Goal: Transaction & Acquisition: Purchase product/service

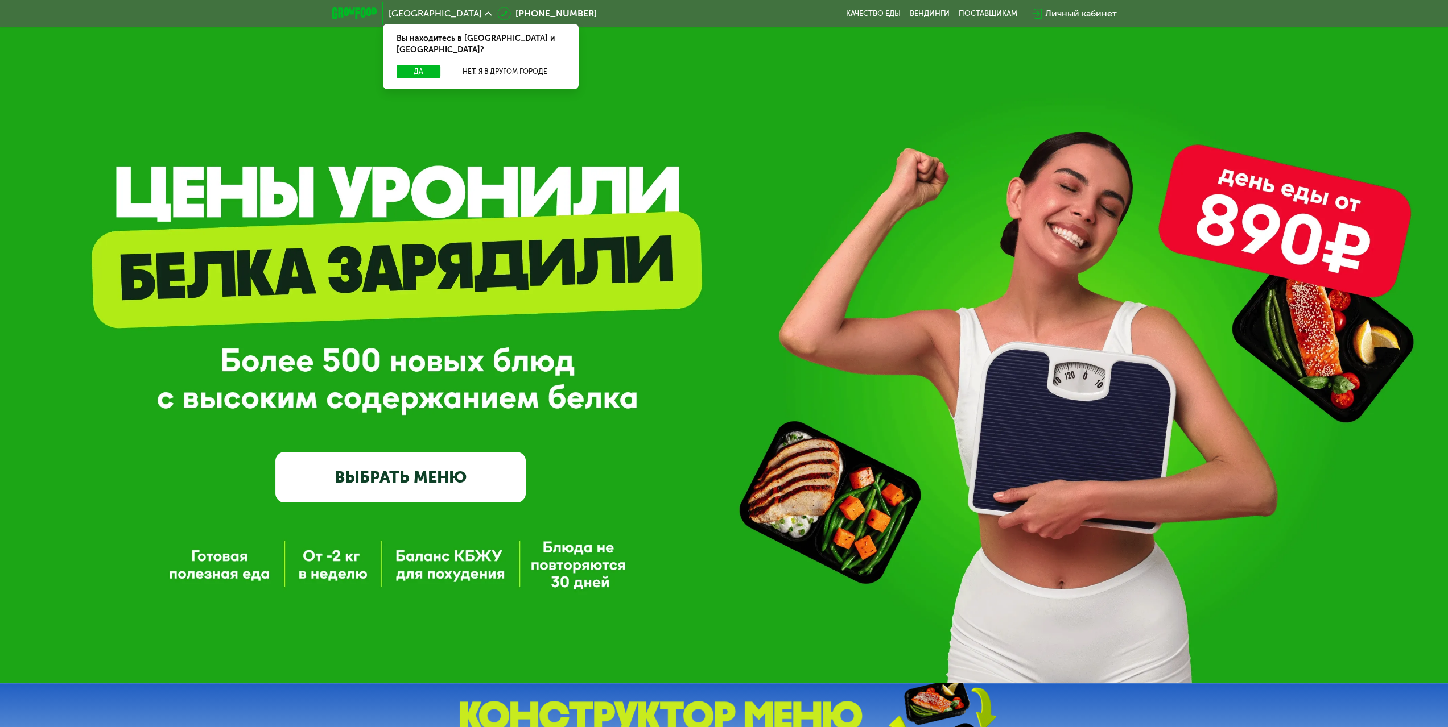
click at [379, 476] on link "ВЫБРАТЬ МЕНЮ" at bounding box center [400, 477] width 250 height 50
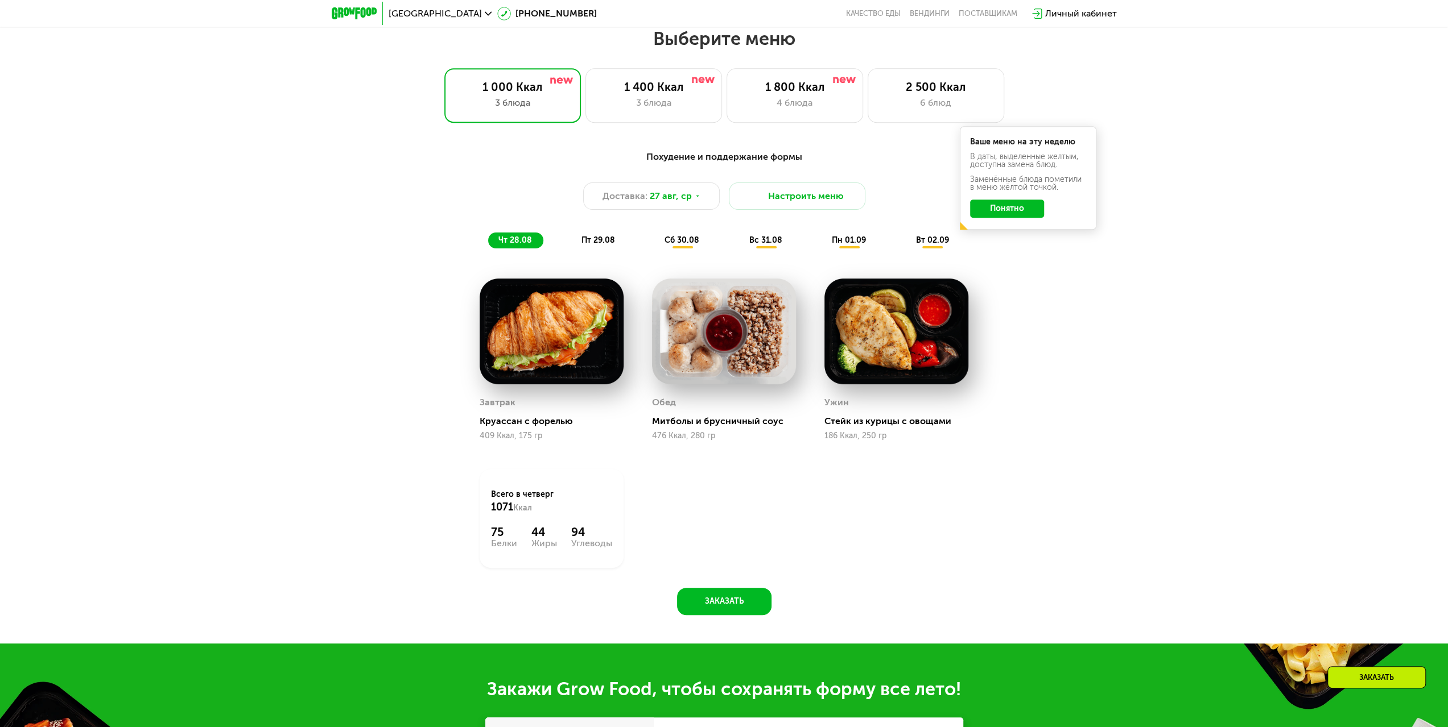
scroll to position [786, 0]
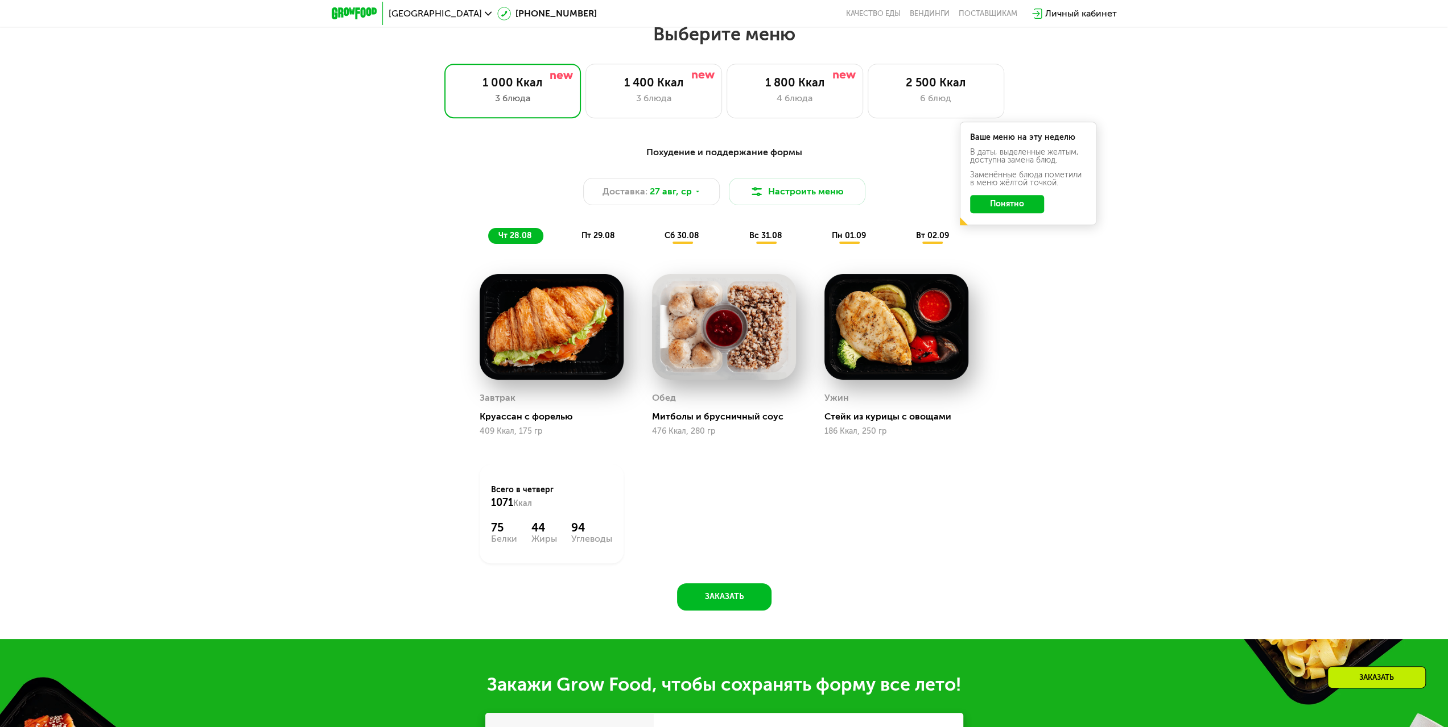
click at [610, 241] on span "пт 29.08" at bounding box center [598, 236] width 34 height 10
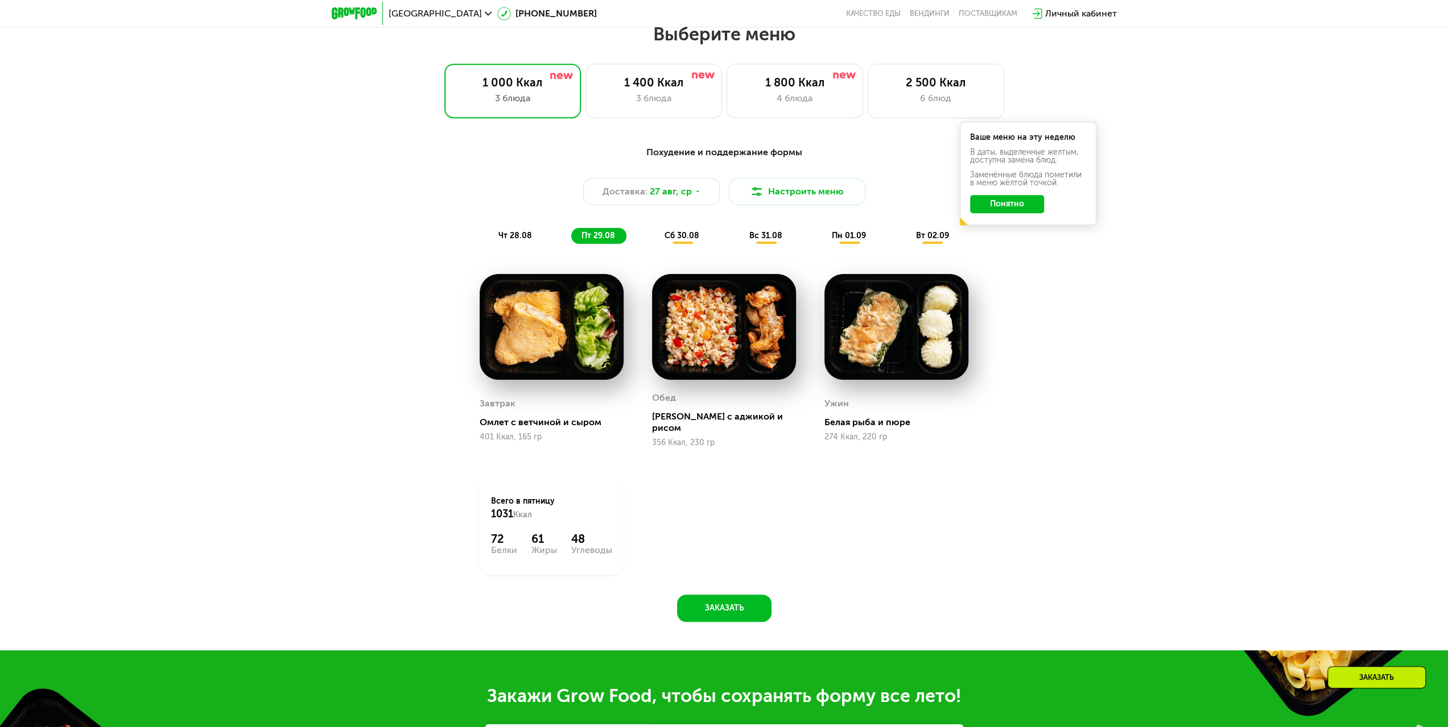
click at [739, 234] on div "сб 30.08" at bounding box center [766, 236] width 55 height 16
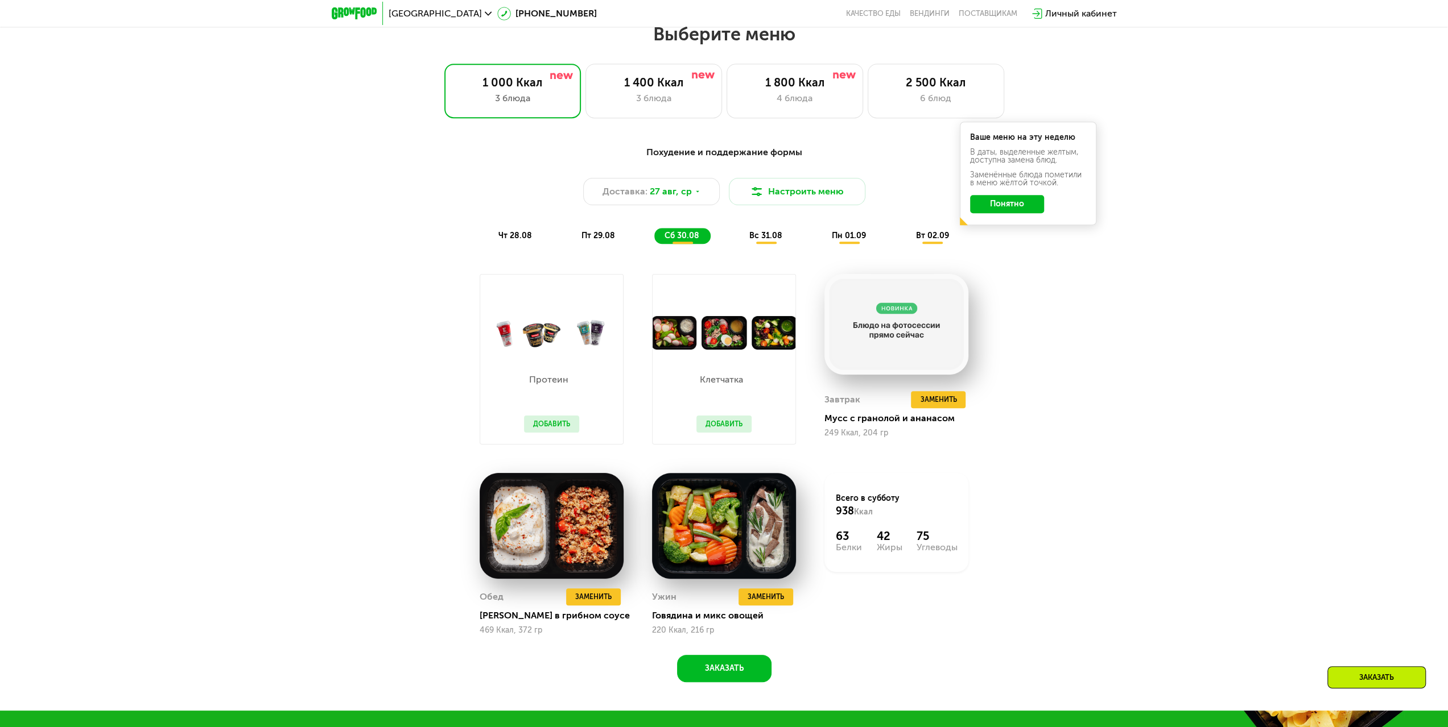
click at [1103, 403] on div "Похудение и поддержание формы Доставка: 27 авг, ср Настроить меню чт 28.08 пт 2…" at bounding box center [724, 420] width 1448 height 581
click at [1141, 419] on div "Похудение и поддержание формы Доставка: 27 авг, ср Настроить меню чт 28.08 пт 2…" at bounding box center [724, 420] width 1448 height 581
click at [762, 235] on span "вс 31.08" at bounding box center [765, 236] width 33 height 10
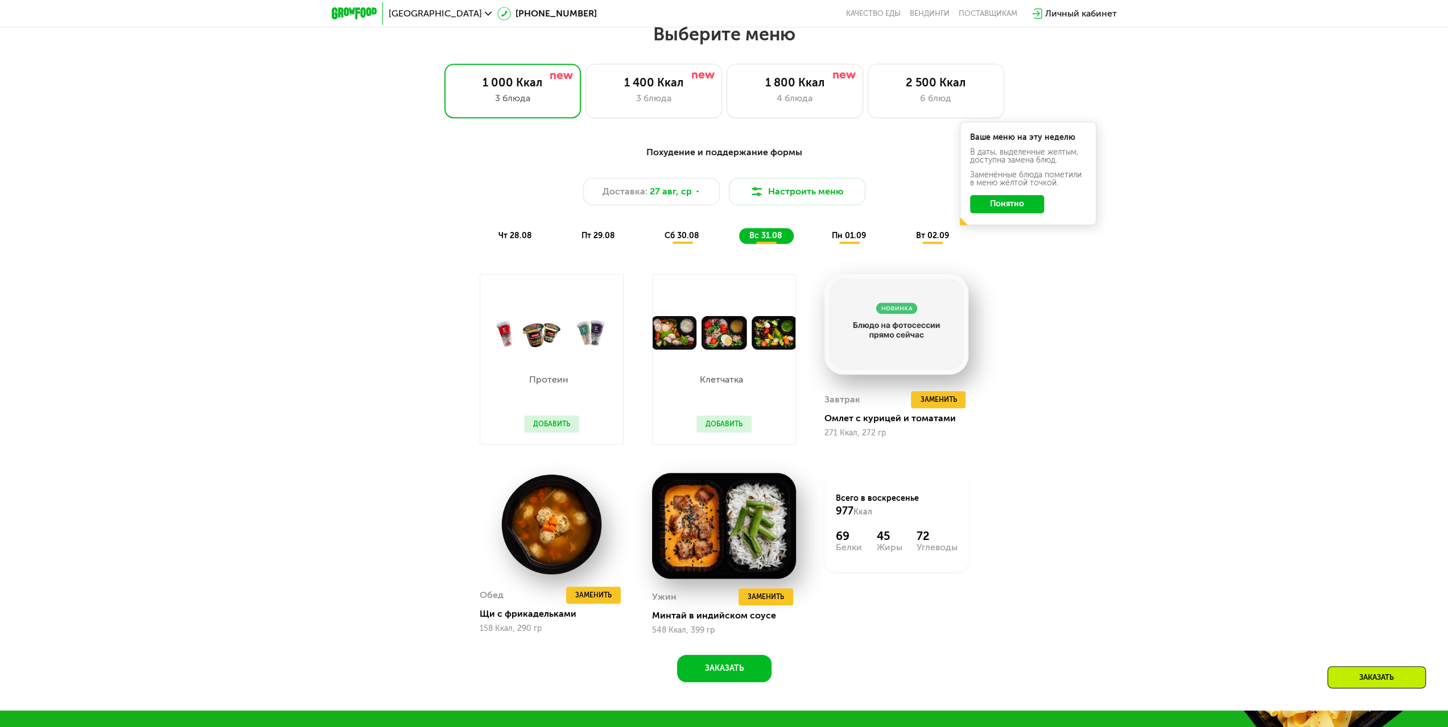
click at [865, 241] on span "пн 01.09" at bounding box center [849, 236] width 34 height 10
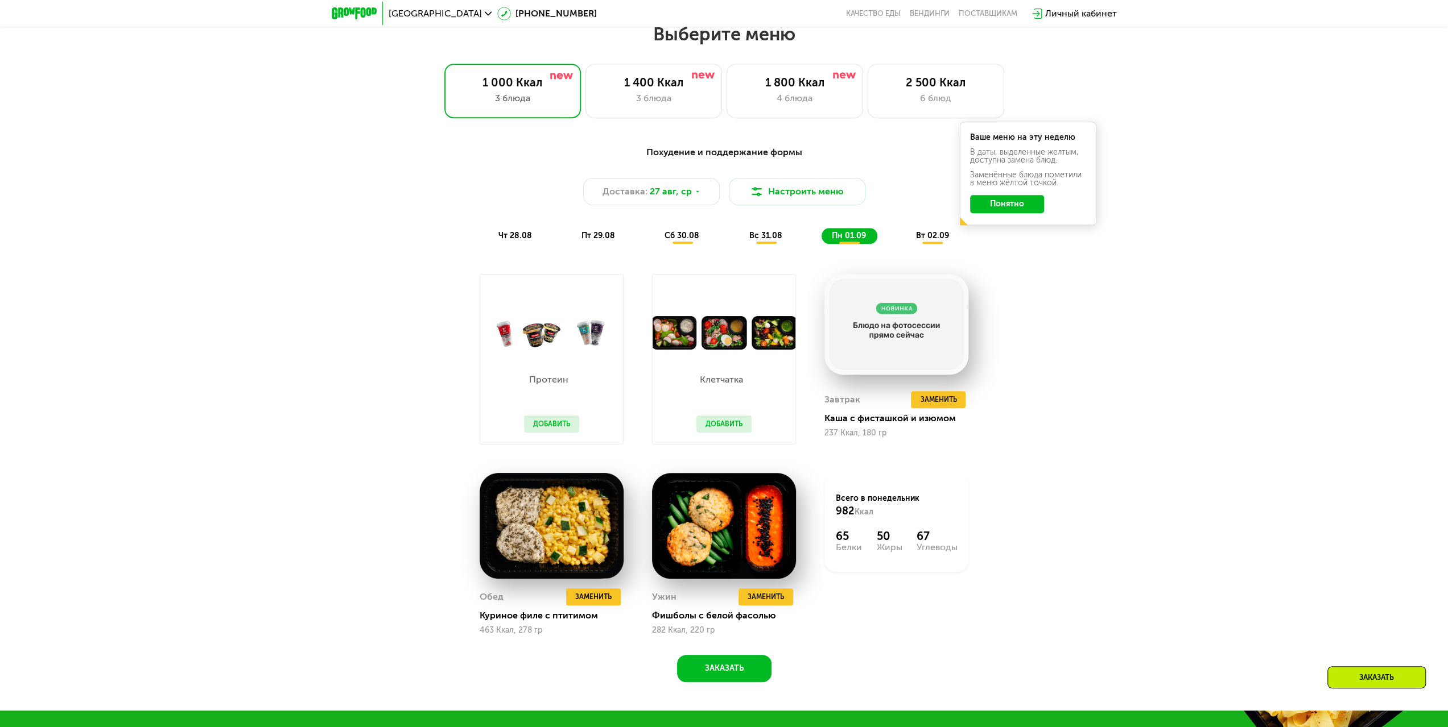
click at [915, 237] on div "вт 02.09" at bounding box center [932, 236] width 55 height 16
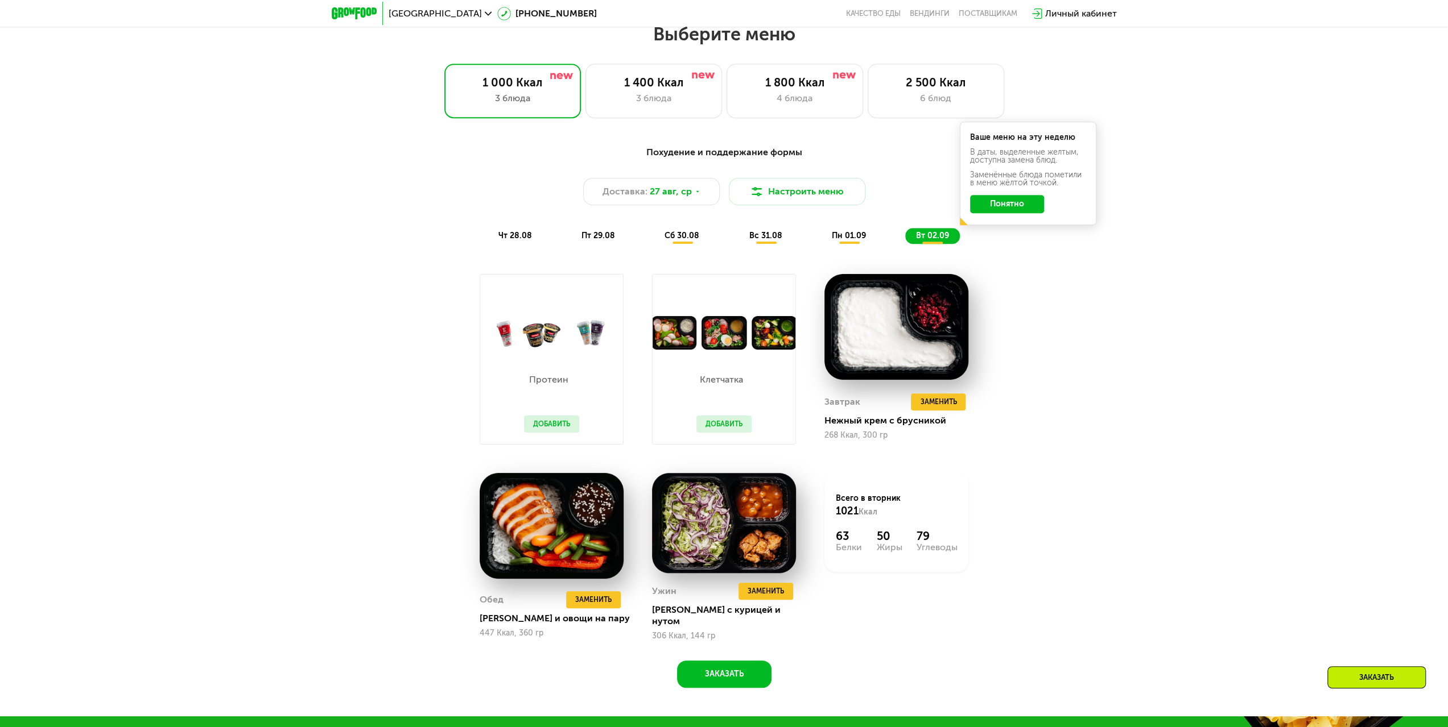
click at [736, 428] on button "Добавить" at bounding box center [723, 424] width 55 height 17
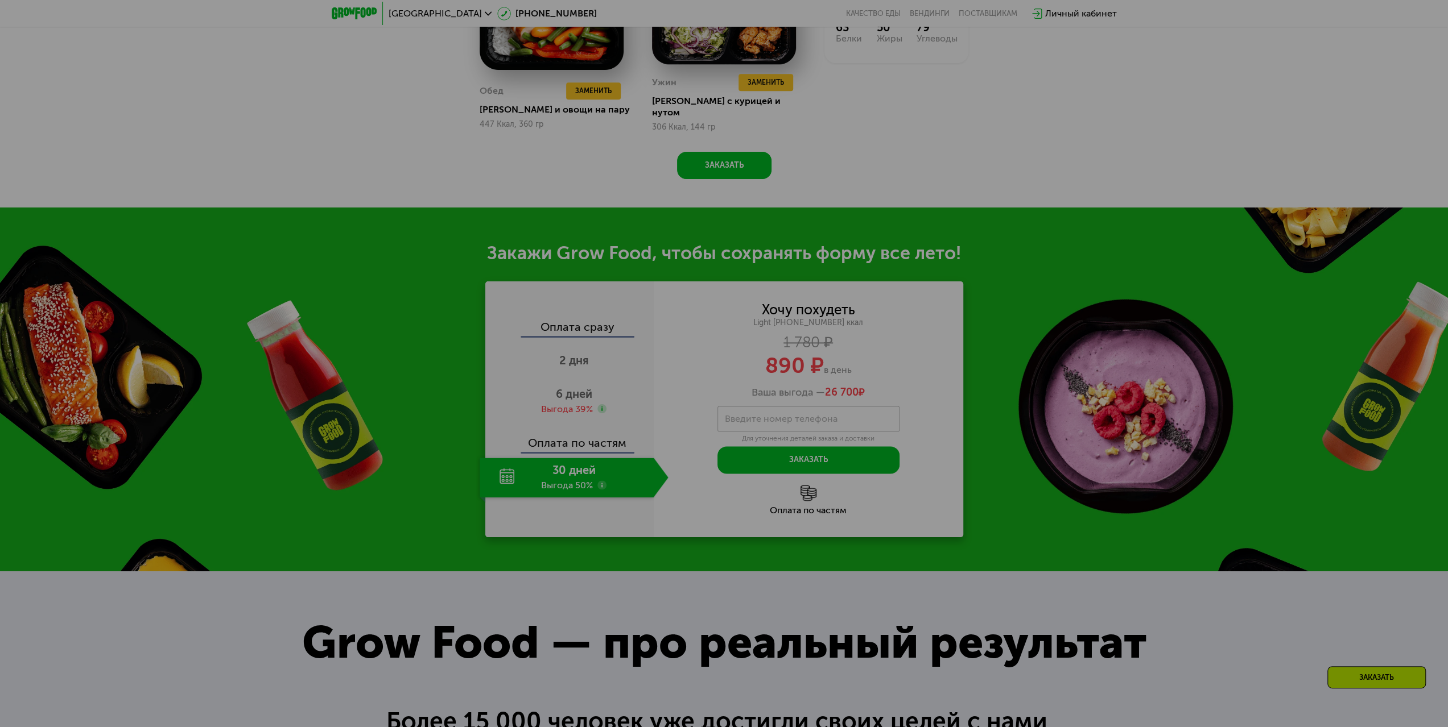
scroll to position [1298, 0]
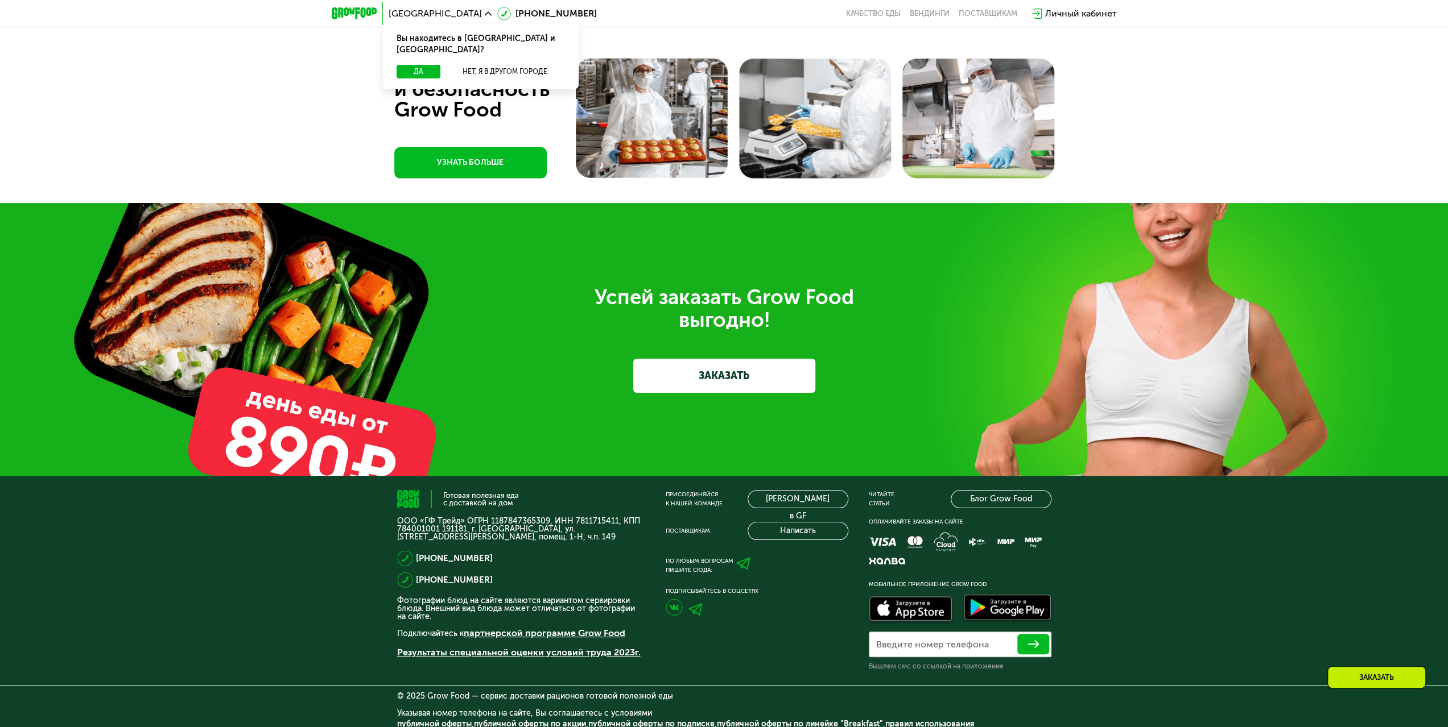
scroll to position [3631, 0]
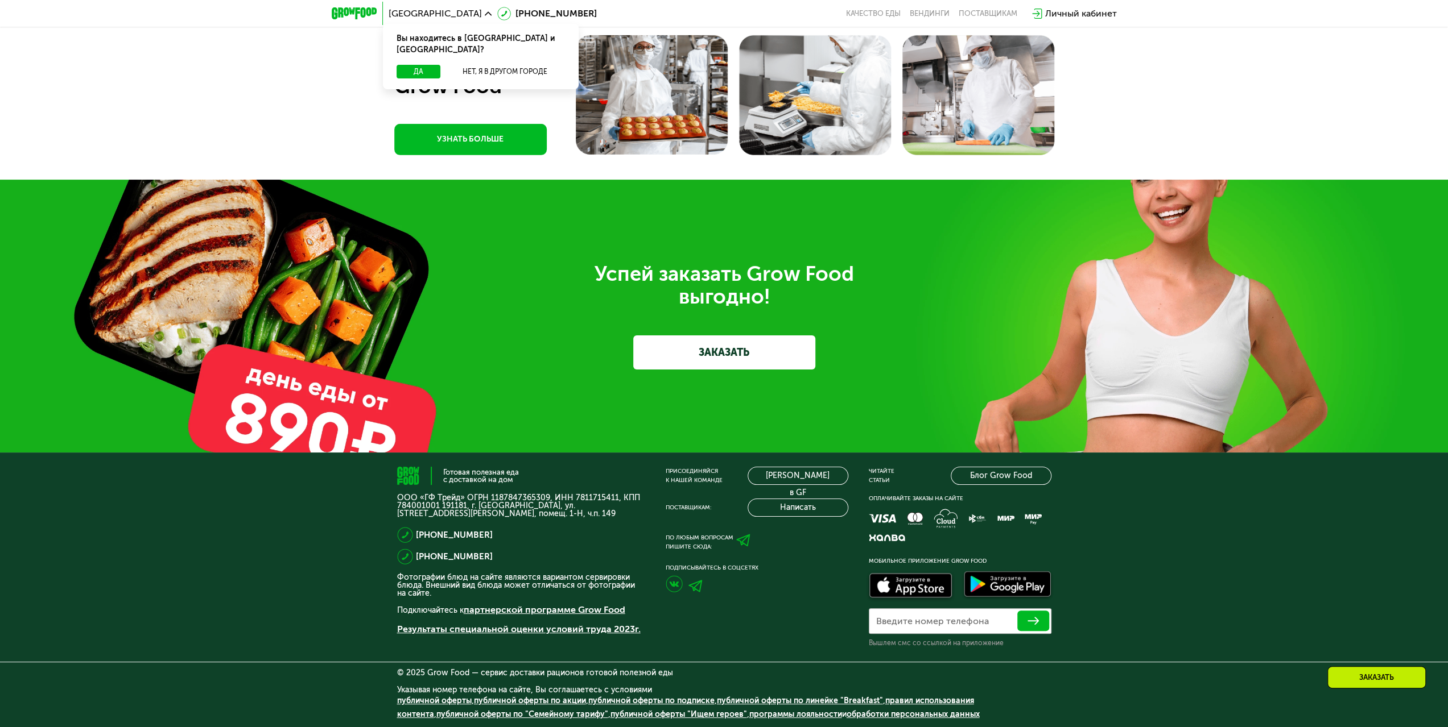
click at [676, 363] on link "ЗАКАЗАТЬ" at bounding box center [724, 353] width 182 height 34
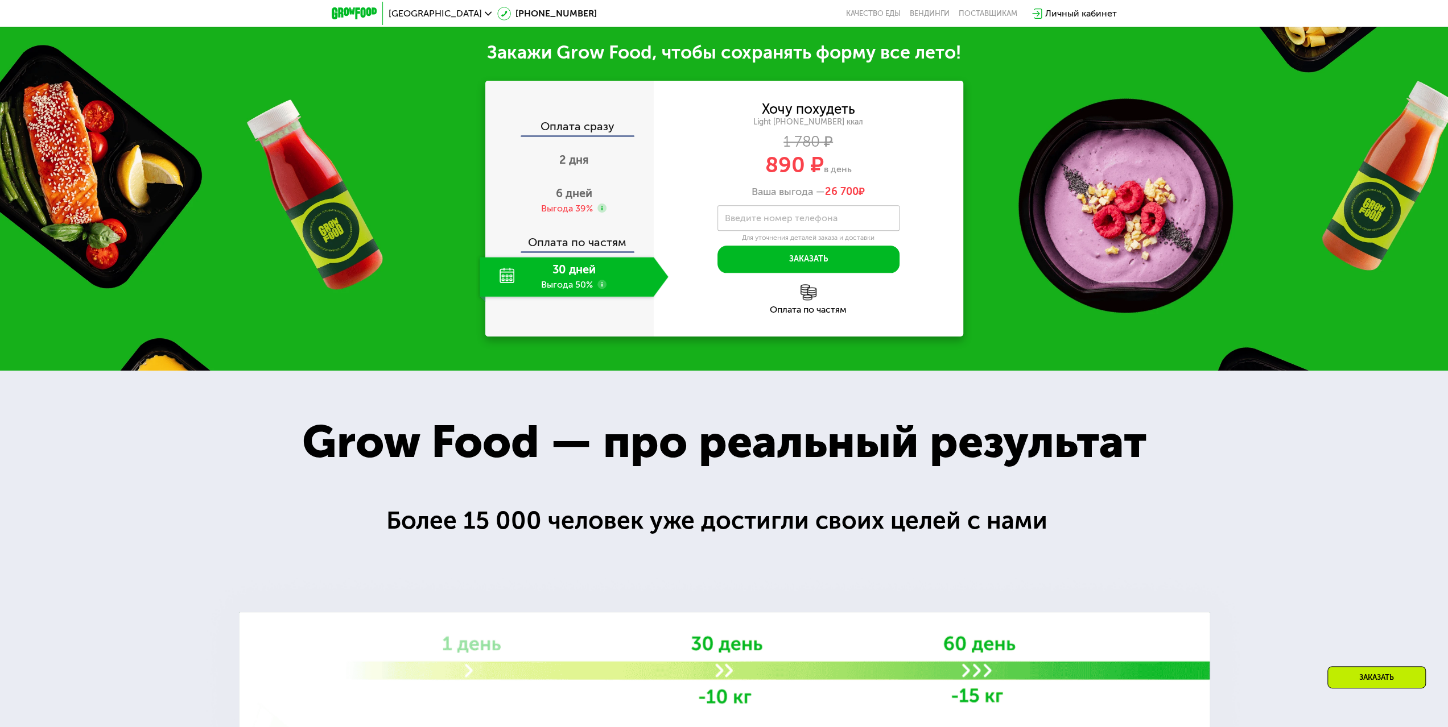
scroll to position [1304, 0]
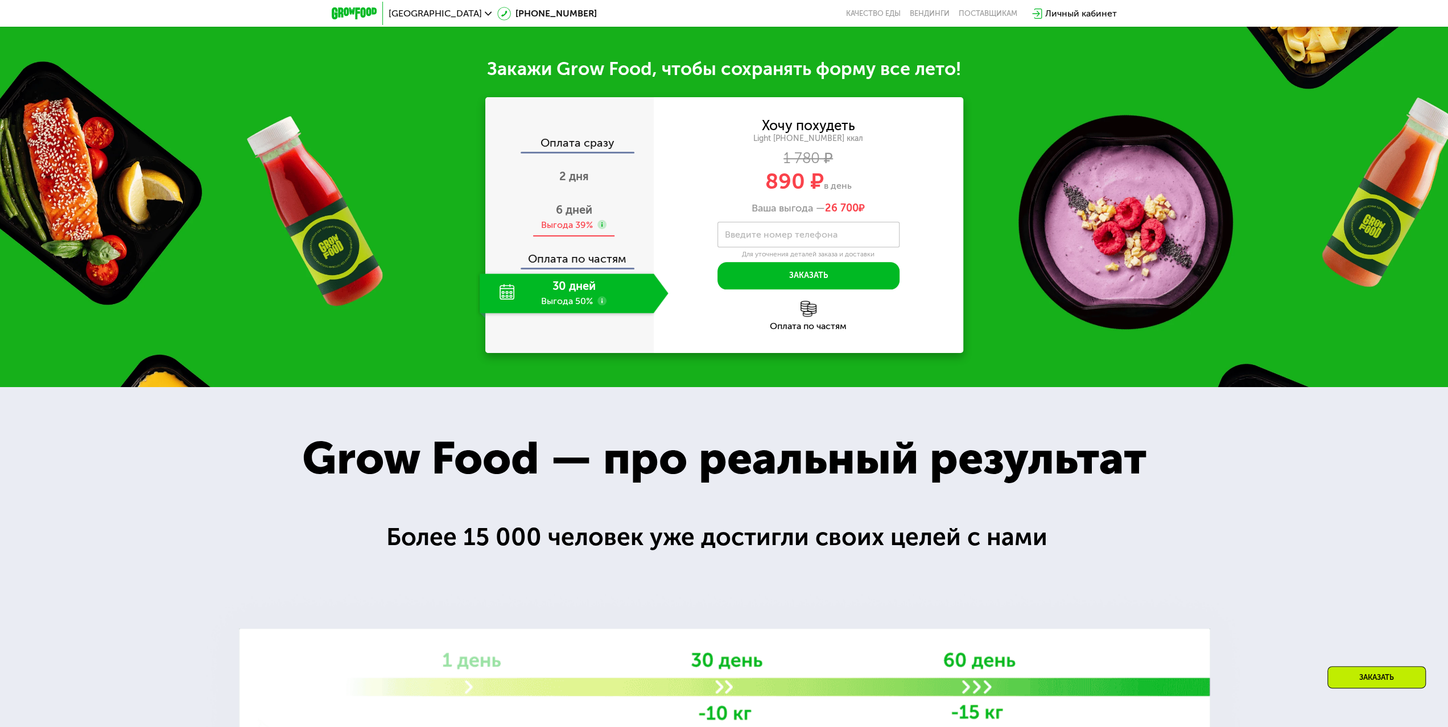
click at [563, 231] on div "Выгода 39%" at bounding box center [567, 225] width 52 height 13
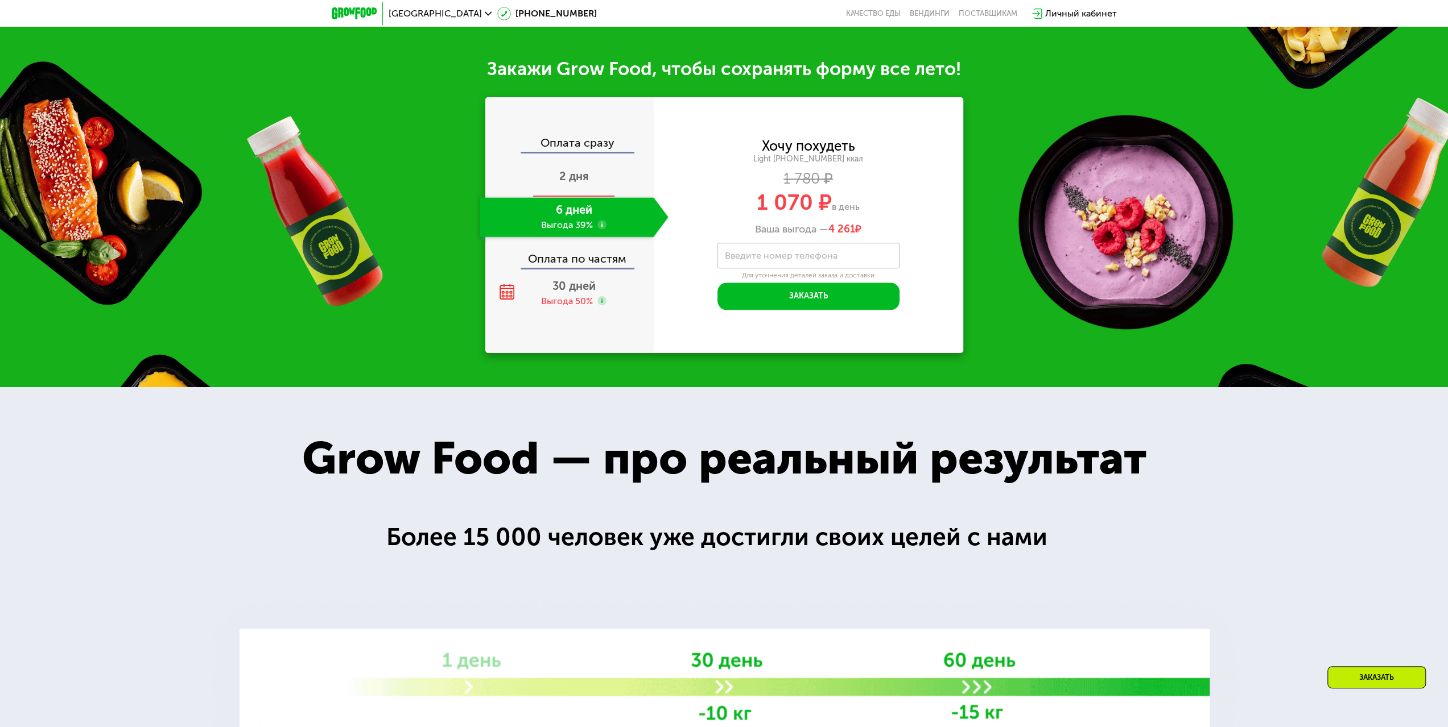
click at [576, 197] on div "2 дня" at bounding box center [573, 178] width 189 height 40
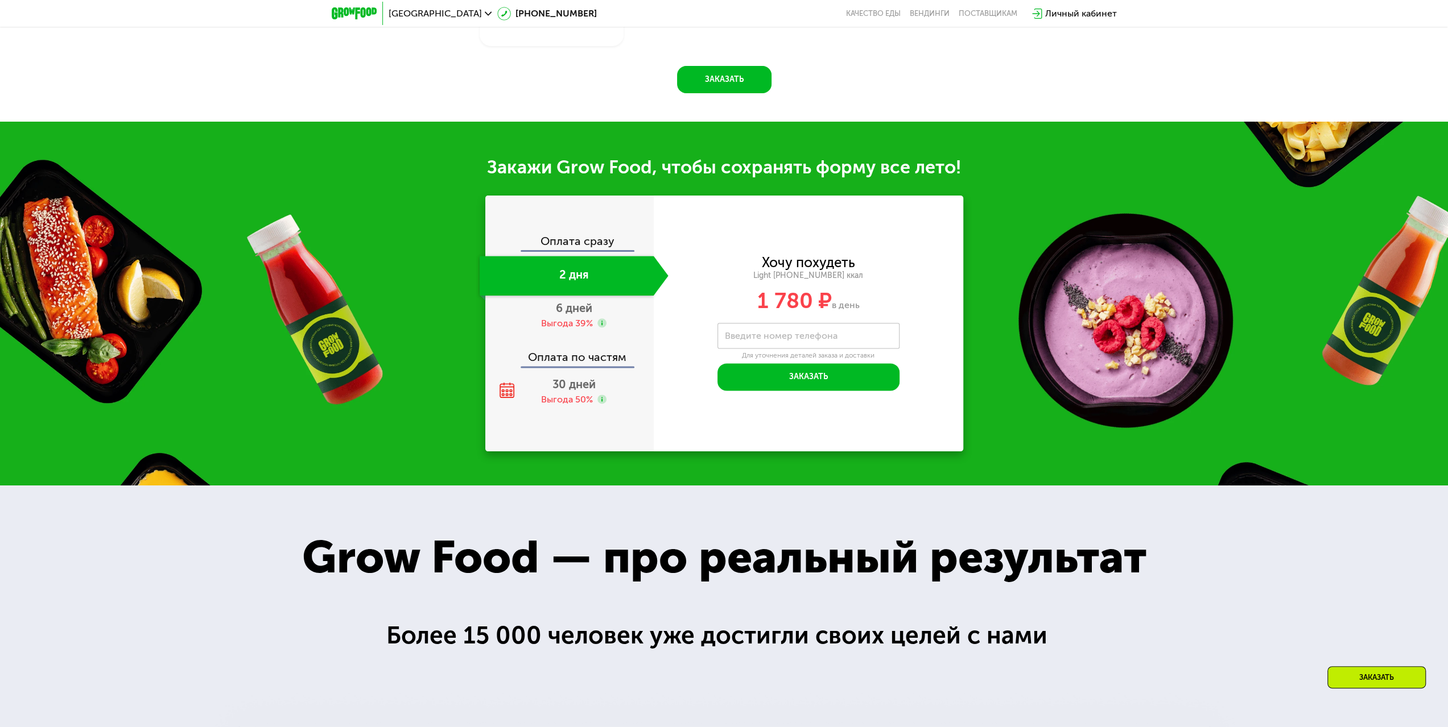
click at [574, 244] on div "Оплата сразу" at bounding box center [569, 242] width 167 height 15
click at [555, 391] on span "30 дней" at bounding box center [573, 385] width 43 height 14
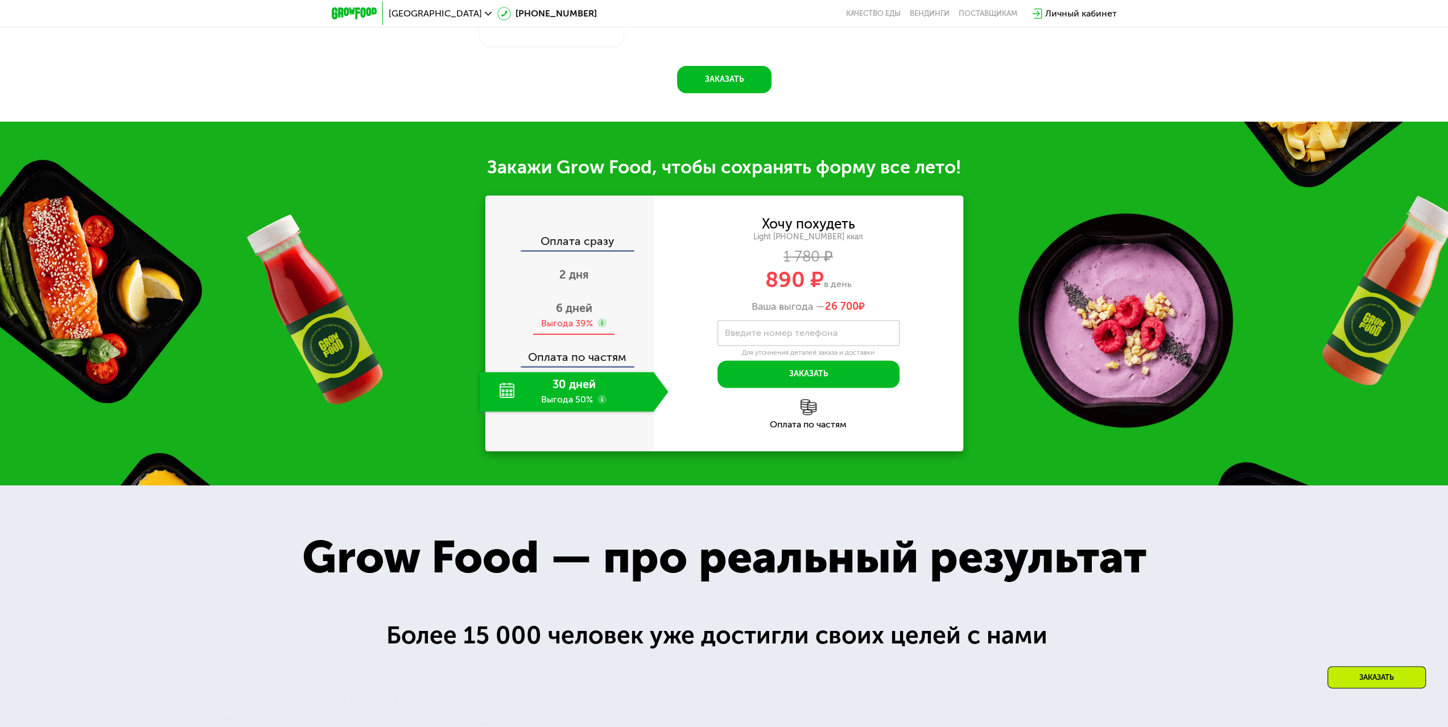
click at [558, 314] on span "6 дней" at bounding box center [574, 308] width 36 height 14
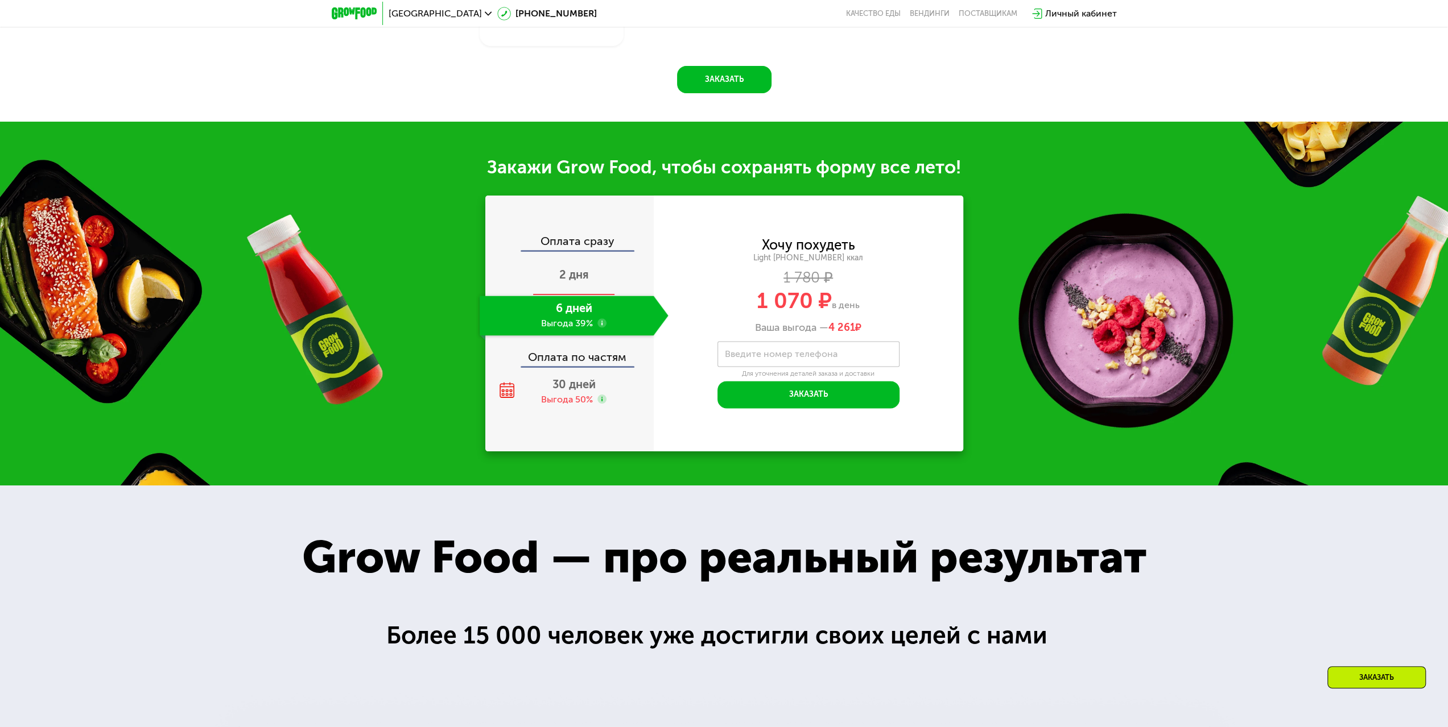
click at [564, 287] on div "2 дня" at bounding box center [573, 276] width 189 height 40
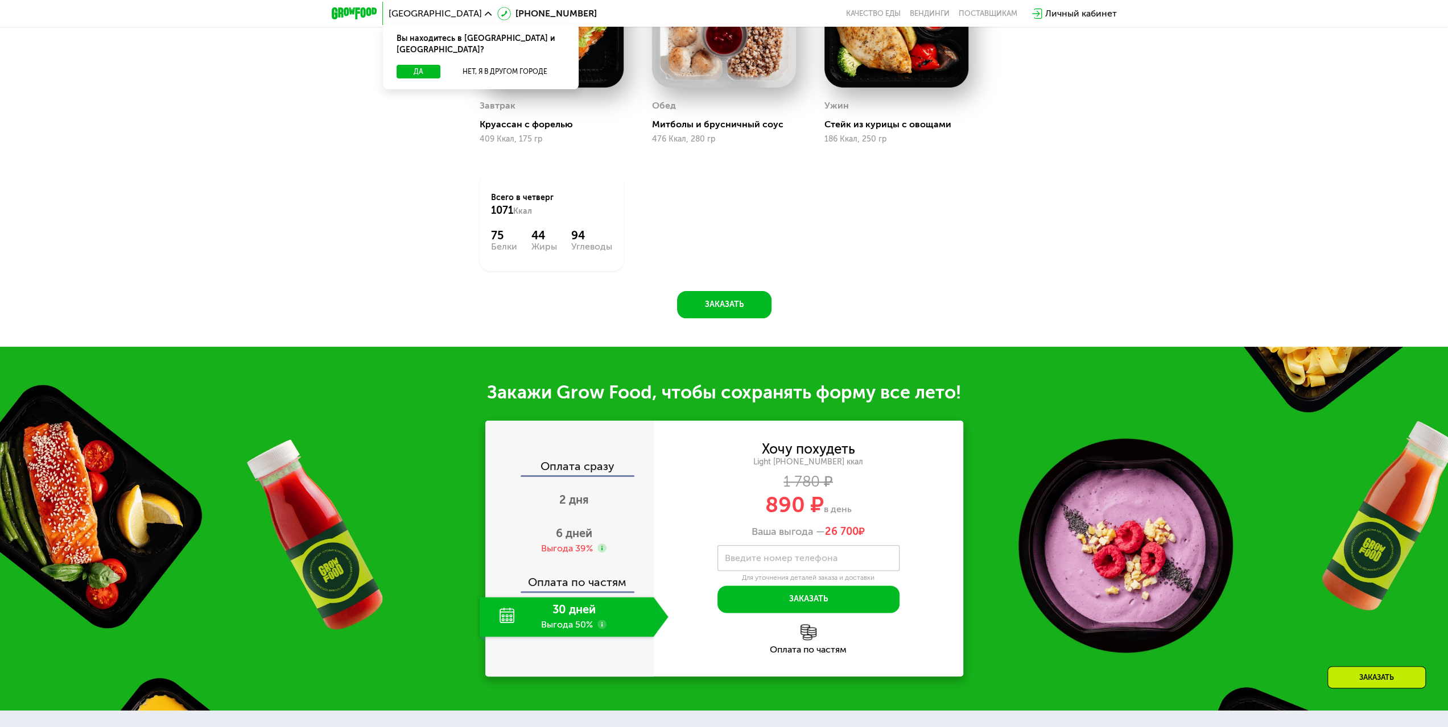
scroll to position [1308, 0]
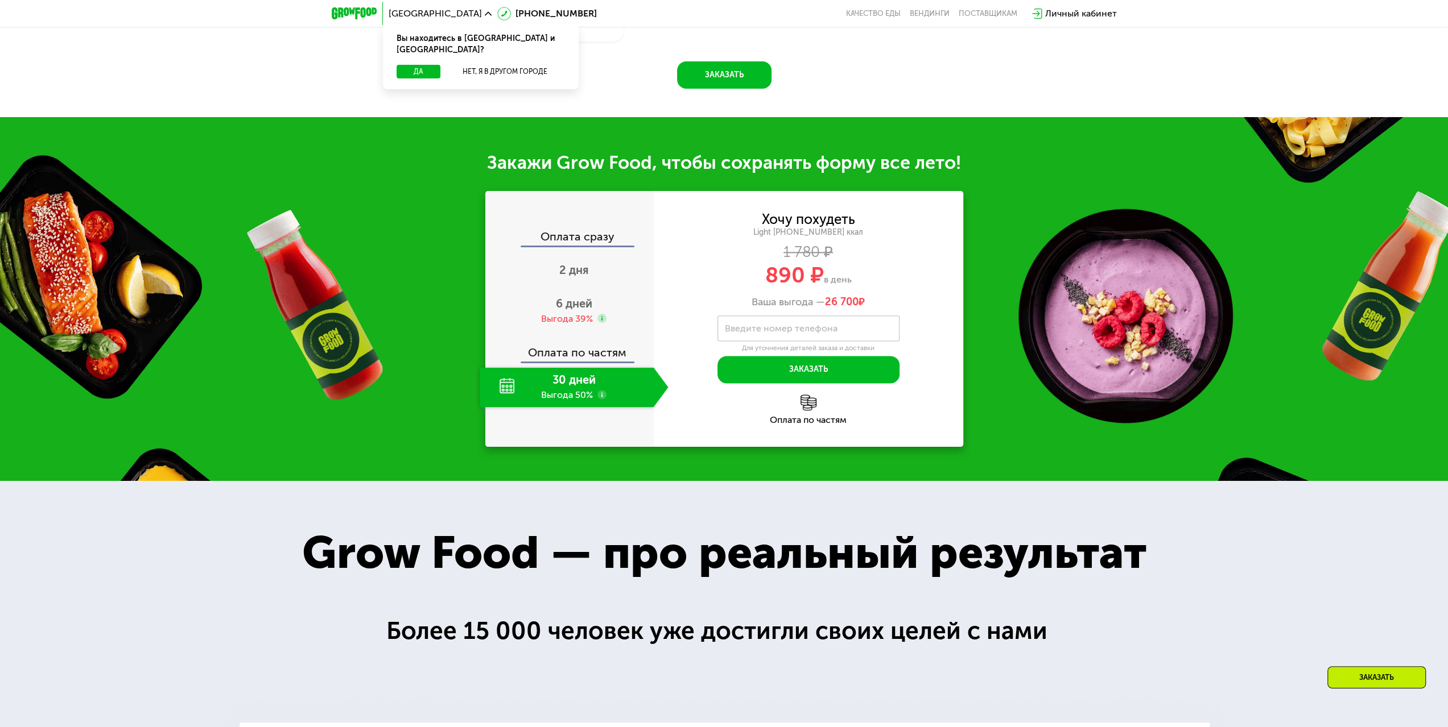
click at [571, 238] on div "Оплата сразу" at bounding box center [569, 238] width 167 height 15
click at [520, 394] on div "30 дней Выгода 50%" at bounding box center [566, 387] width 174 height 40
click at [564, 315] on div "6 дней Выгода 39%" at bounding box center [573, 311] width 189 height 40
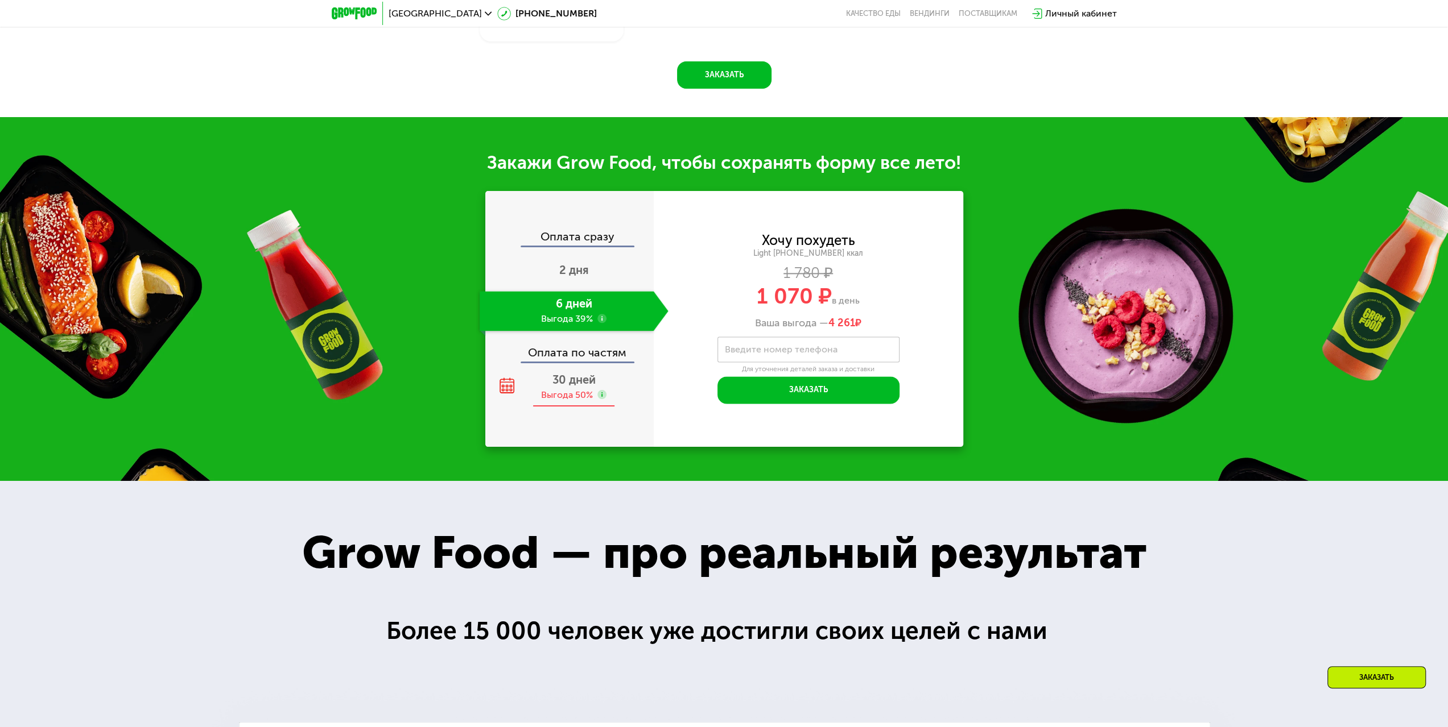
click at [566, 384] on span "30 дней" at bounding box center [573, 380] width 43 height 14
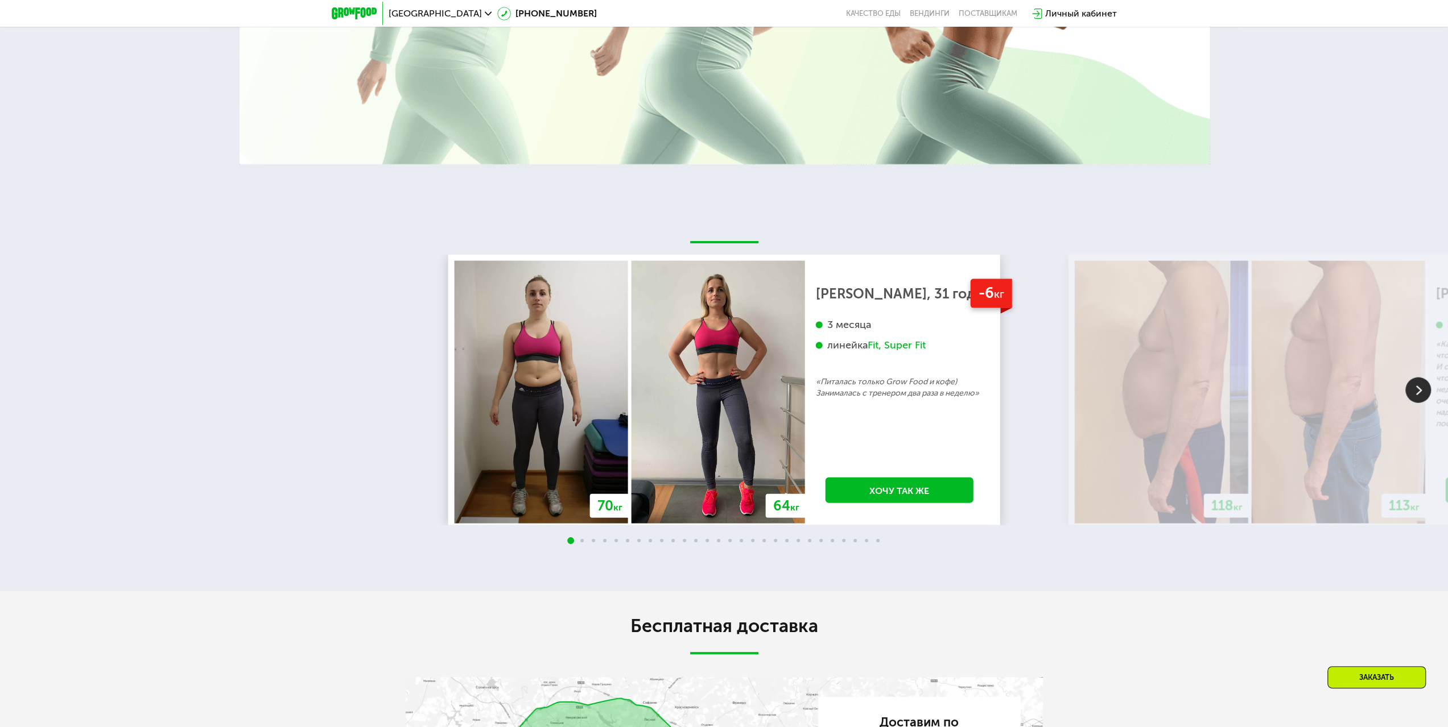
scroll to position [2389, 0]
